Goal: Information Seeking & Learning: Learn about a topic

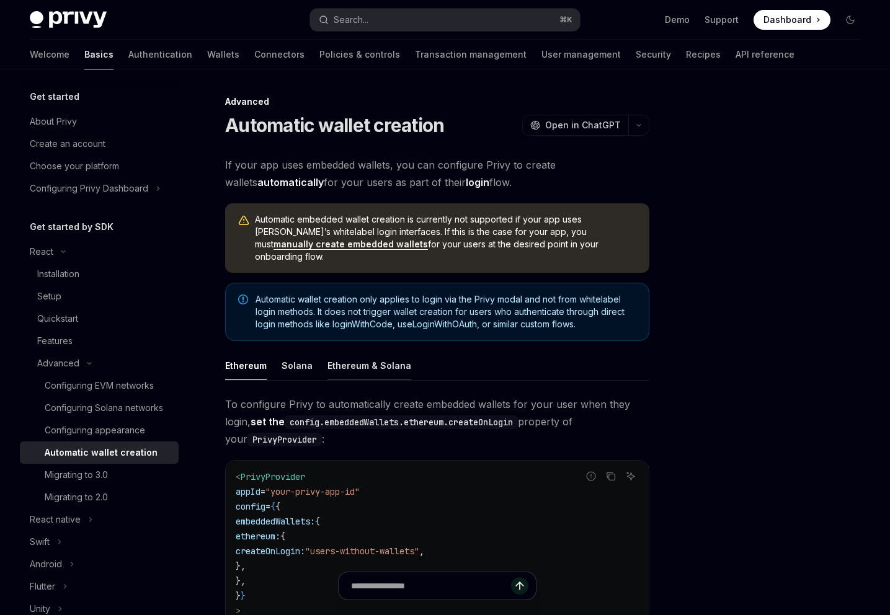
click at [371, 352] on div "Ethereum & Solana" at bounding box center [370, 365] width 84 height 29
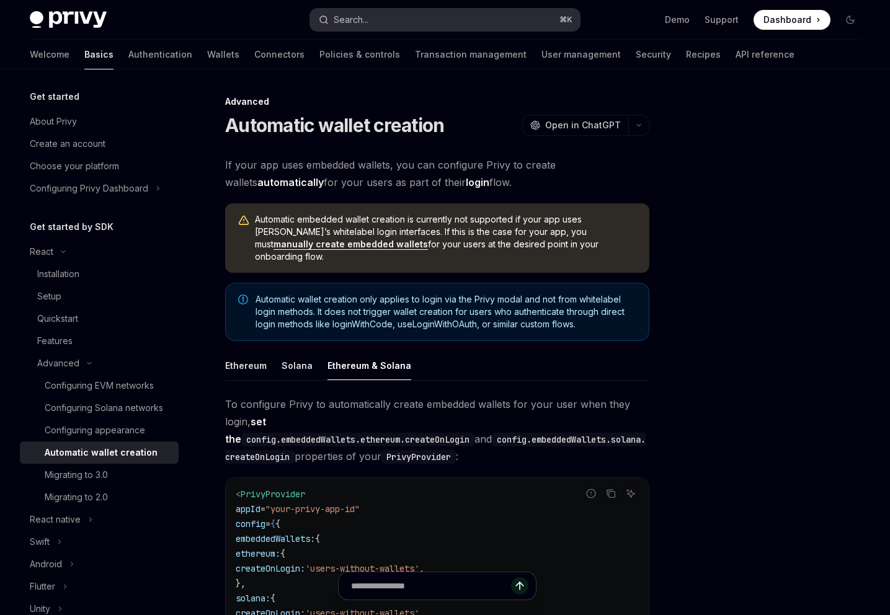
click at [489, 20] on button "Search... ⌘ K" at bounding box center [445, 20] width 270 height 22
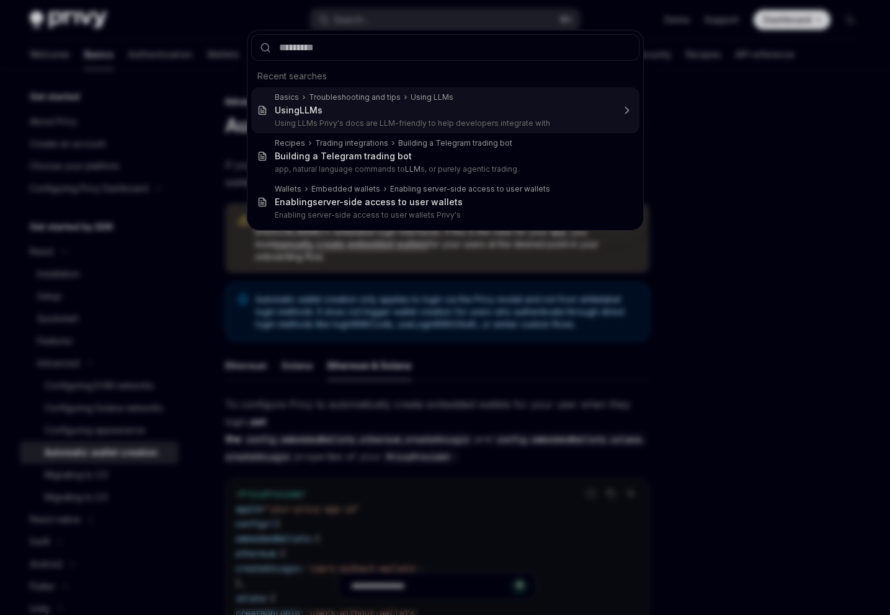
type textarea "*"
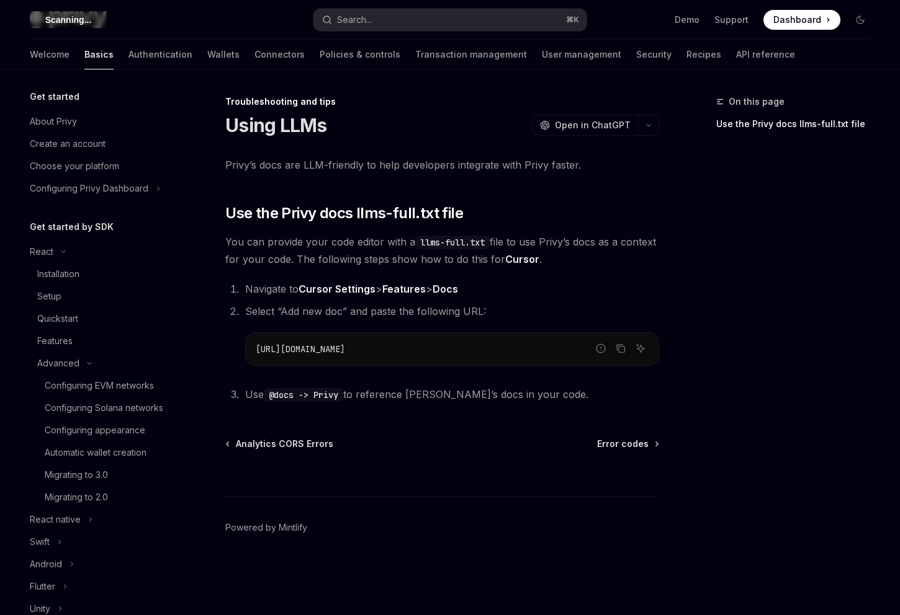
scroll to position [350, 0]
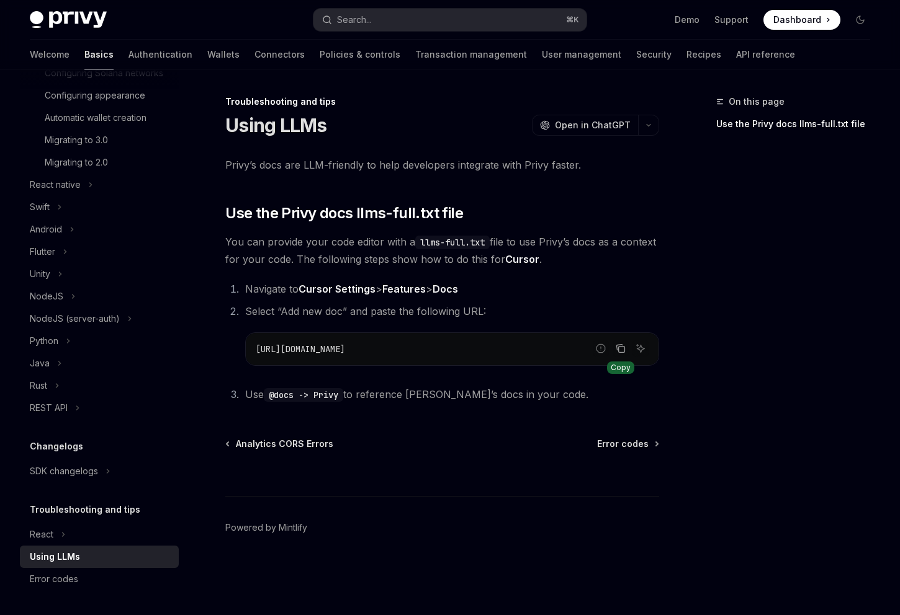
click at [617, 348] on icon "Copy the contents from the code block" at bounding box center [620, 348] width 6 height 6
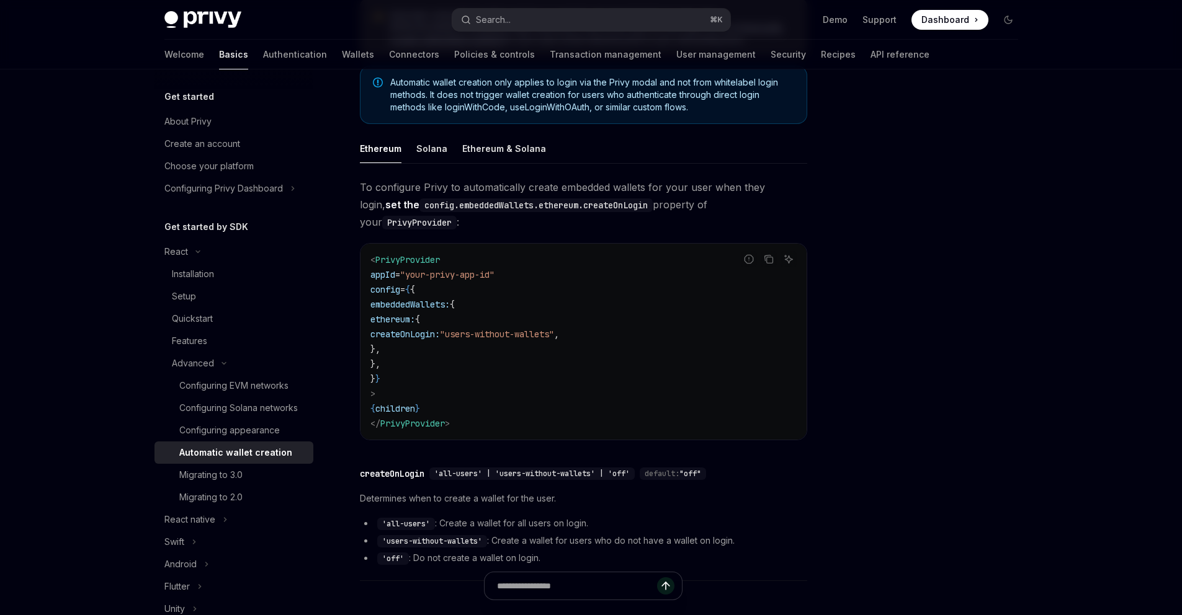
scroll to position [257, 0]
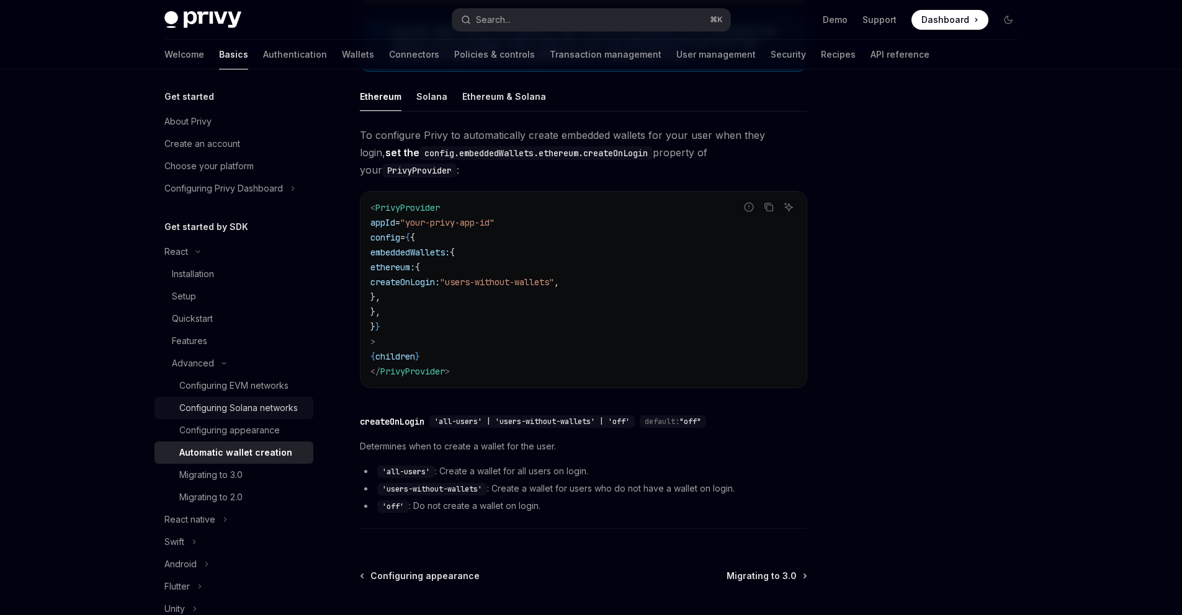
click at [230, 416] on div "Configuring Solana networks" at bounding box center [238, 408] width 118 height 15
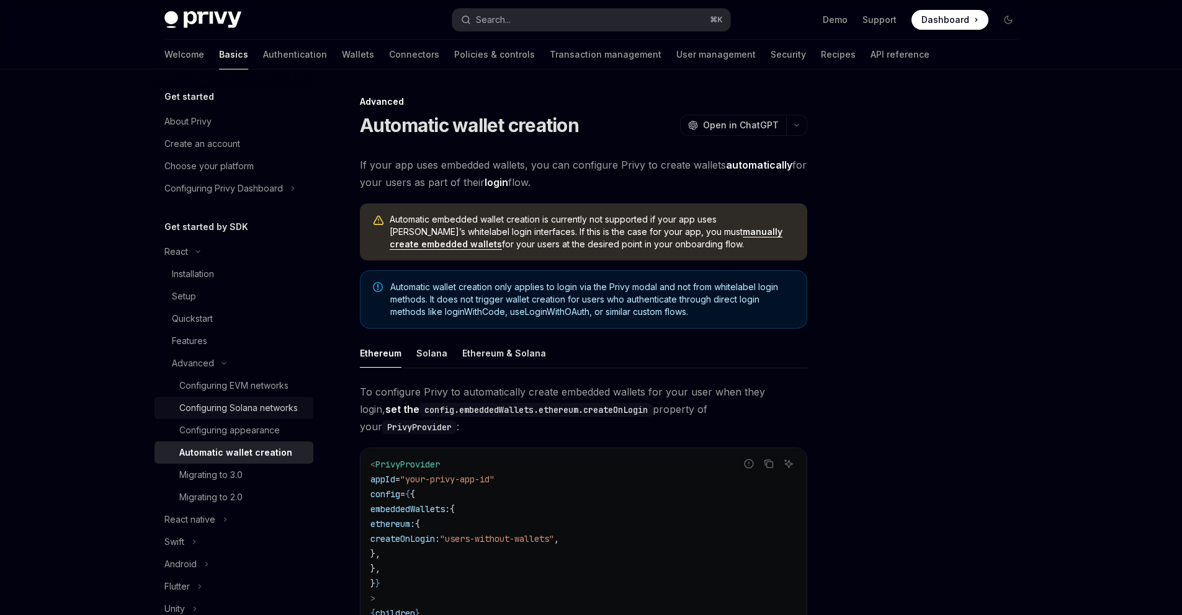
click at [230, 416] on div "Configuring Solana networks" at bounding box center [238, 408] width 118 height 15
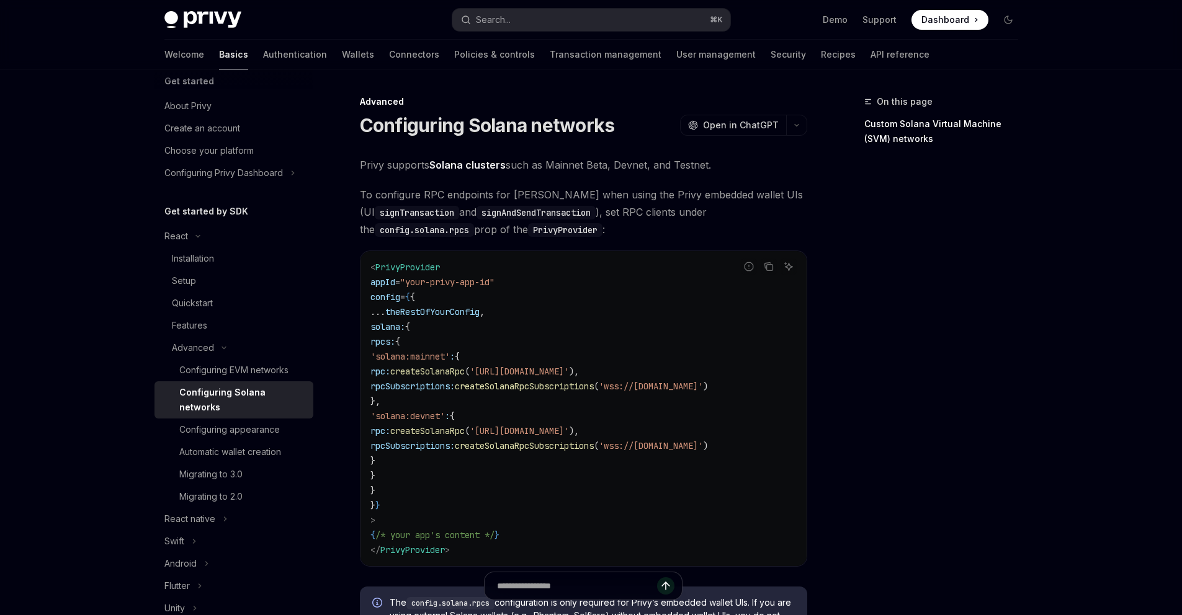
scroll to position [16, 0]
click at [247, 426] on div "Configuring appearance" at bounding box center [229, 429] width 101 height 15
type textarea "*"
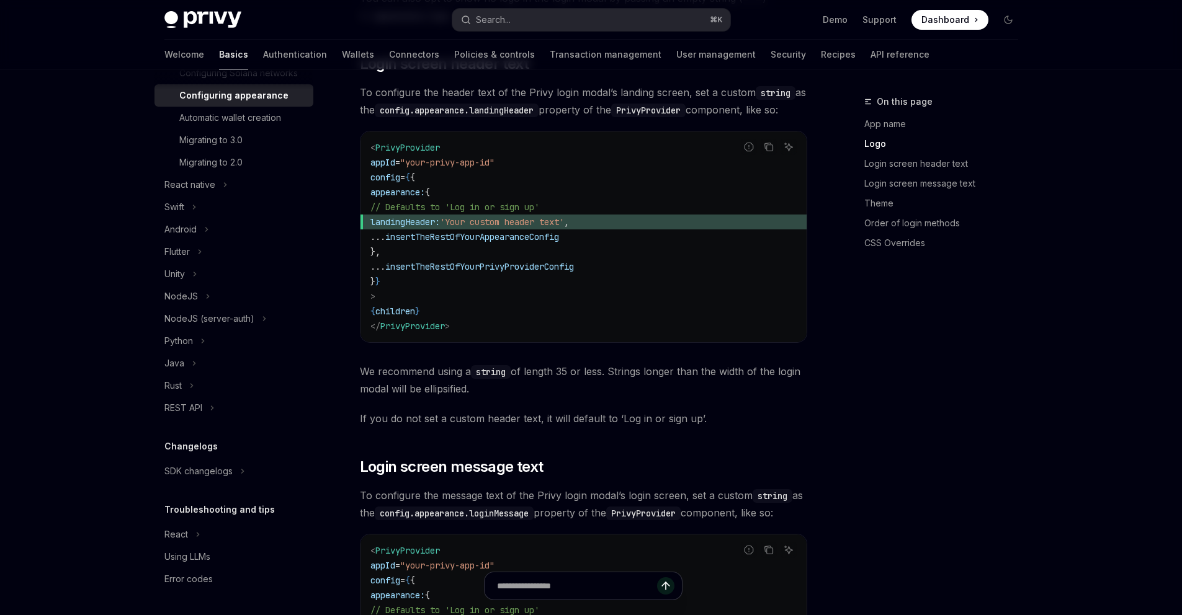
scroll to position [1076, 0]
